Goal: Task Accomplishment & Management: Use online tool/utility

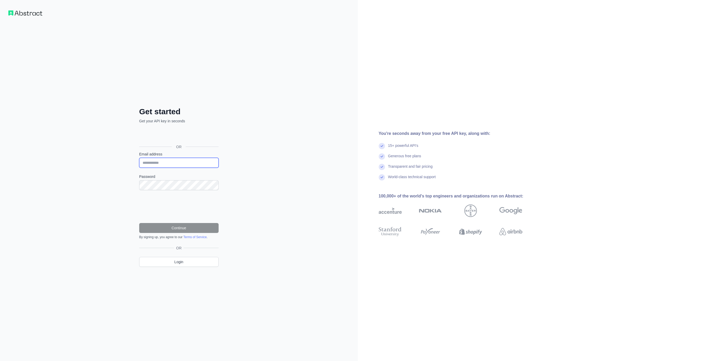
drag, startPoint x: 0, startPoint y: 0, endPoint x: 155, endPoint y: 166, distance: 227.5
click at [155, 166] on input "Email address" at bounding box center [178, 163] width 79 height 10
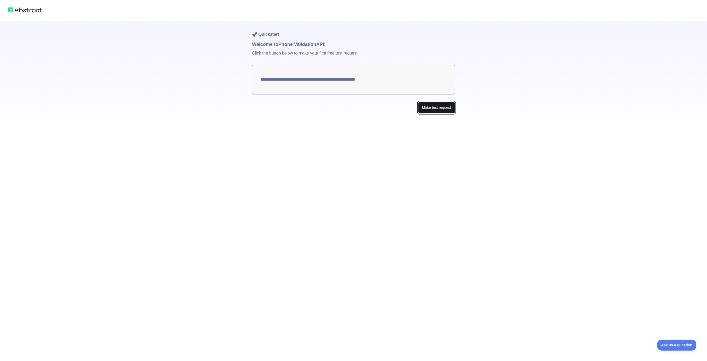
click at [428, 111] on button "Make test request" at bounding box center [436, 108] width 37 height 12
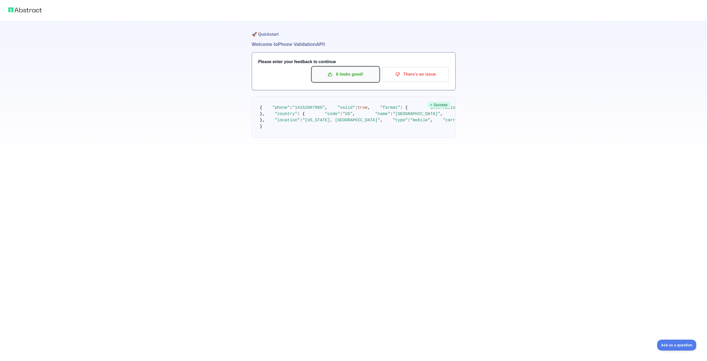
click at [367, 69] on button "It looks good!" at bounding box center [345, 74] width 67 height 15
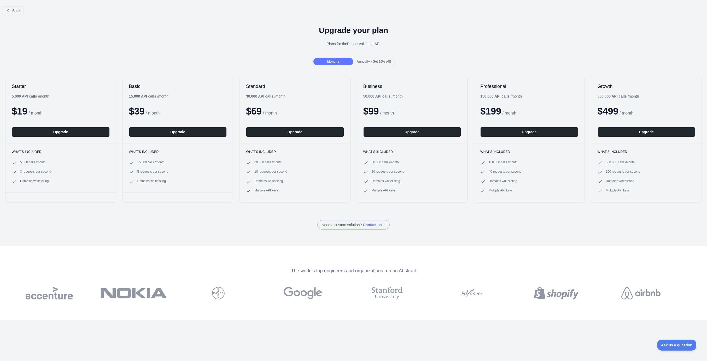
click at [377, 60] on span "Annually - Get 10% off!" at bounding box center [374, 62] width 34 height 4
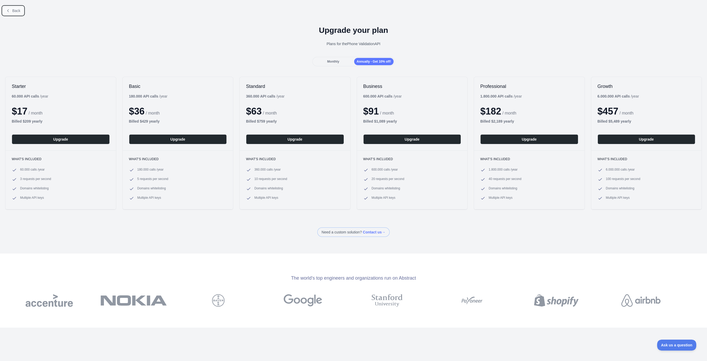
click at [12, 10] on button "Back" at bounding box center [13, 10] width 21 height 9
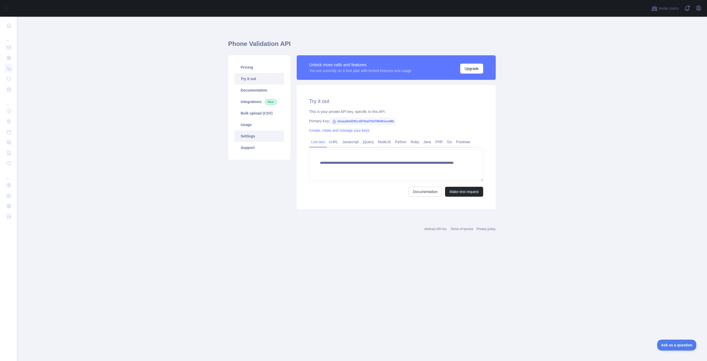
click at [262, 135] on link "Settings" at bounding box center [260, 136] width 50 height 11
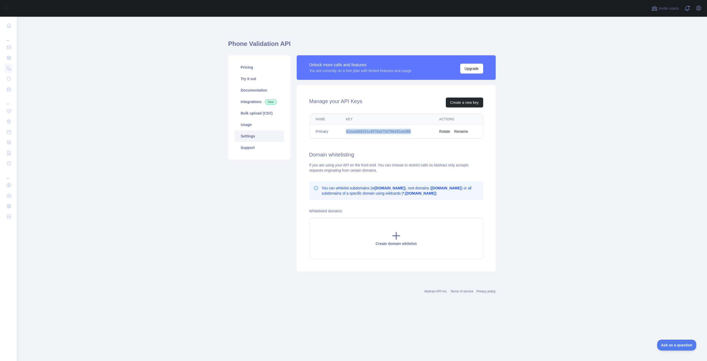
drag, startPoint x: 421, startPoint y: 132, endPoint x: 346, endPoint y: 129, distance: 74.8
click at [346, 129] on td "d1eaa9dd291c4976a570d786481eed8b" at bounding box center [386, 132] width 93 height 14
copy td "d1eaa9dd291c4976a570d786481eed8b"
